Goal: Find specific page/section: Find specific page/section

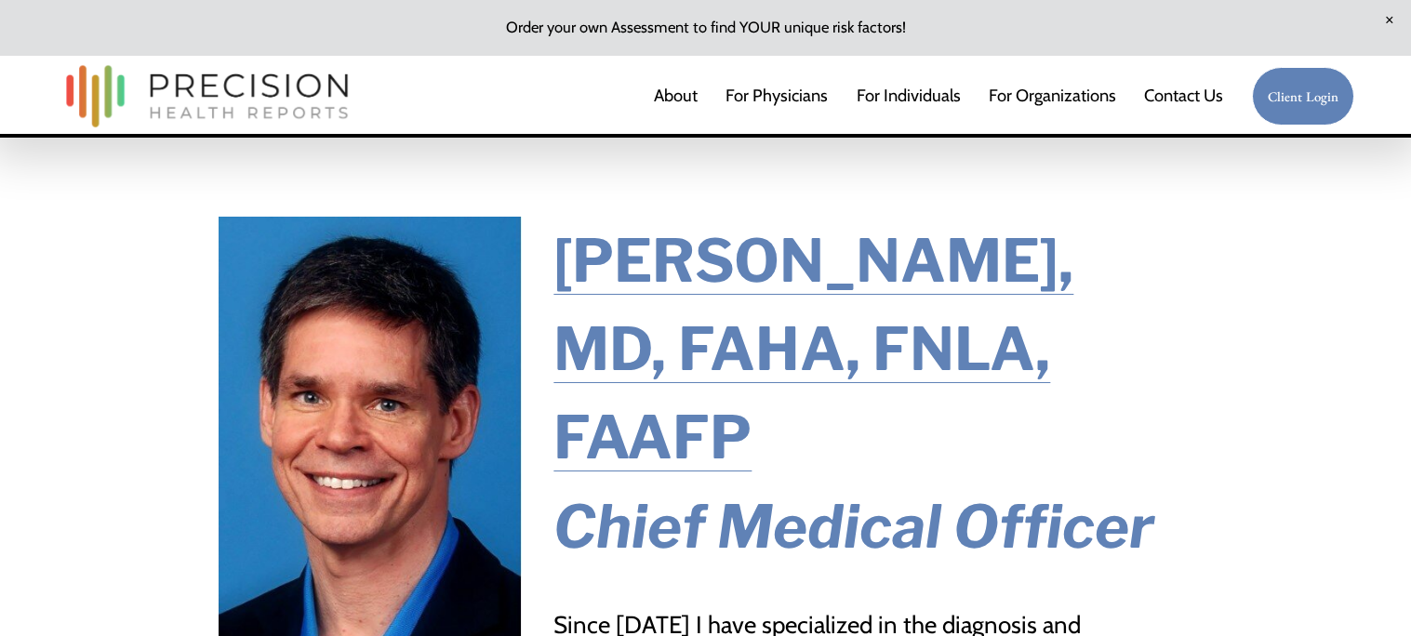
click at [1180, 91] on link "Contact Us" at bounding box center [1183, 95] width 79 height 37
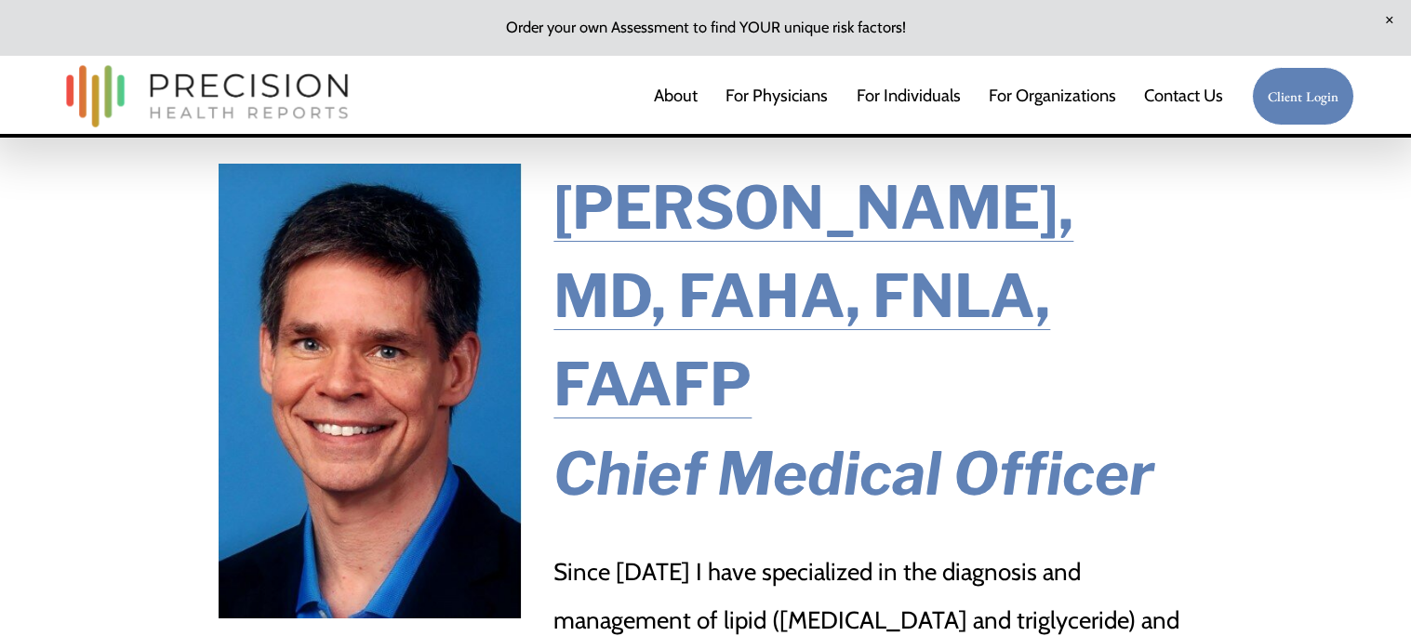
click at [914, 91] on link "For Individuals" at bounding box center [909, 95] width 104 height 37
